Goal: Information Seeking & Learning: Learn about a topic

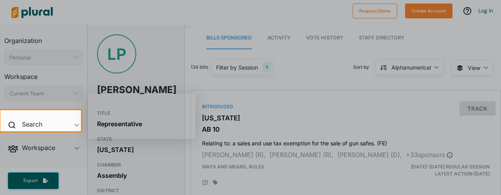
scroll to position [20, 0]
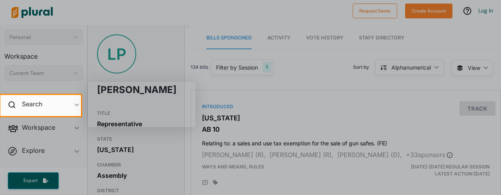
click at [151, 14] on div at bounding box center [250, 47] width 501 height 95
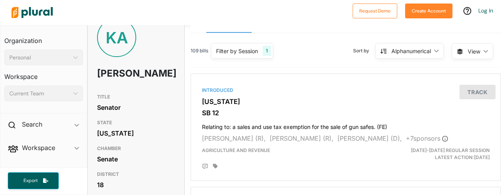
scroll to position [13, 0]
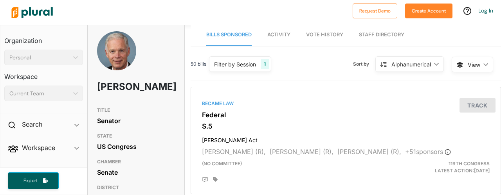
scroll to position [5, 0]
